Goal: Check status: Check status

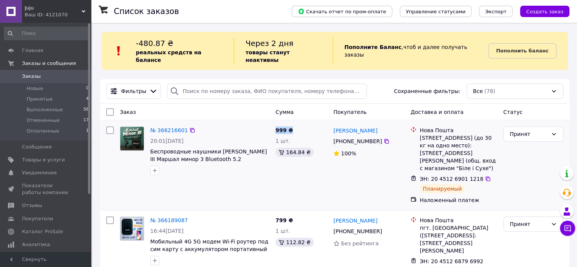
drag, startPoint x: 274, startPoint y: 125, endPoint x: 296, endPoint y: 126, distance: 22.0
click at [296, 126] on div "999 ₴ 1 шт. 164.84 ₴" at bounding box center [301, 164] width 58 height 83
click at [297, 126] on div "999 ₴ 1 шт. 164.84 ₴" at bounding box center [301, 164] width 58 height 83
drag, startPoint x: 291, startPoint y: 122, endPoint x: 272, endPoint y: 124, distance: 19.4
click at [272, 124] on div "999 ₴ 1 шт. 164.84 ₴" at bounding box center [301, 164] width 58 height 83
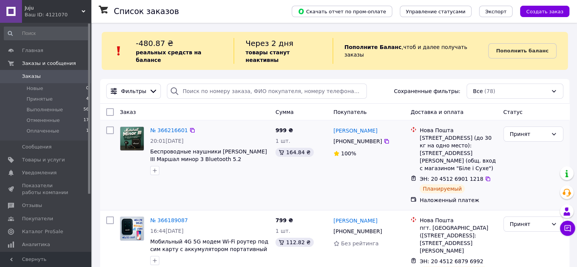
click at [304, 137] on div "1 шт." at bounding box center [301, 141] width 52 height 8
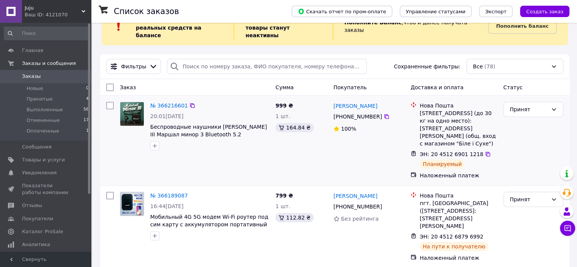
scroll to position [38, 0]
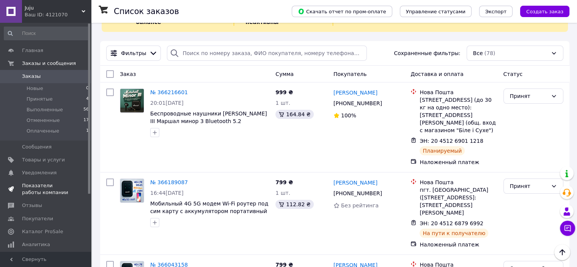
click at [44, 194] on span "Показатели работы компании" at bounding box center [46, 189] width 48 height 14
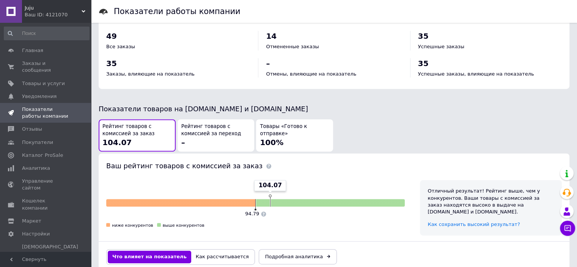
scroll to position [379, 0]
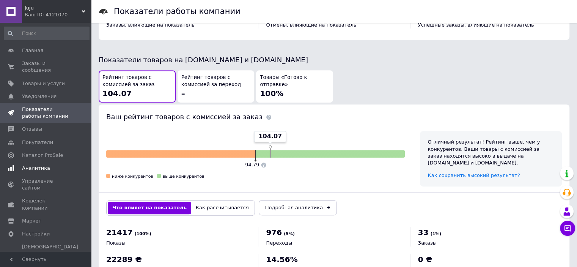
click at [27, 165] on span "Аналитика" at bounding box center [36, 168] width 28 height 7
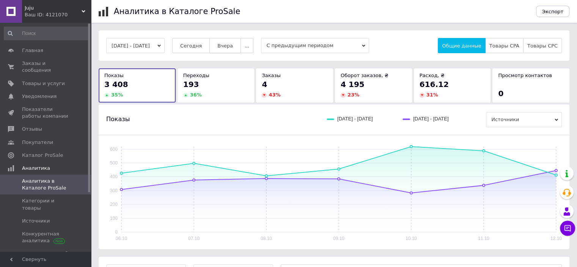
click at [233, 44] on span "Вчера" at bounding box center [225, 46] width 16 height 6
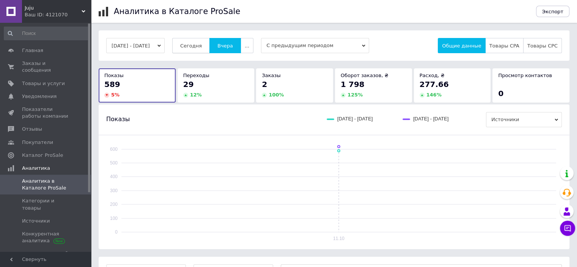
click at [192, 49] on button "Сегодня" at bounding box center [191, 45] width 38 height 15
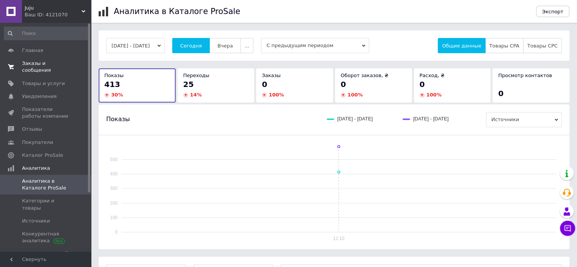
click at [52, 68] on link "Заказы и сообщения 0 0" at bounding box center [46, 67] width 93 height 20
